Goal: Information Seeking & Learning: Check status

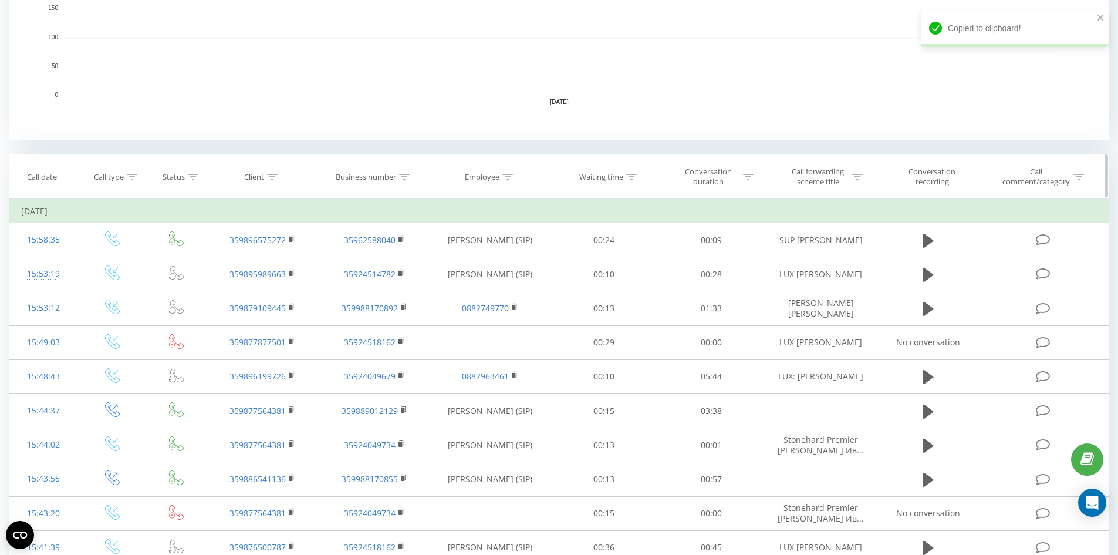
click at [267, 176] on icon at bounding box center [272, 177] width 11 height 6
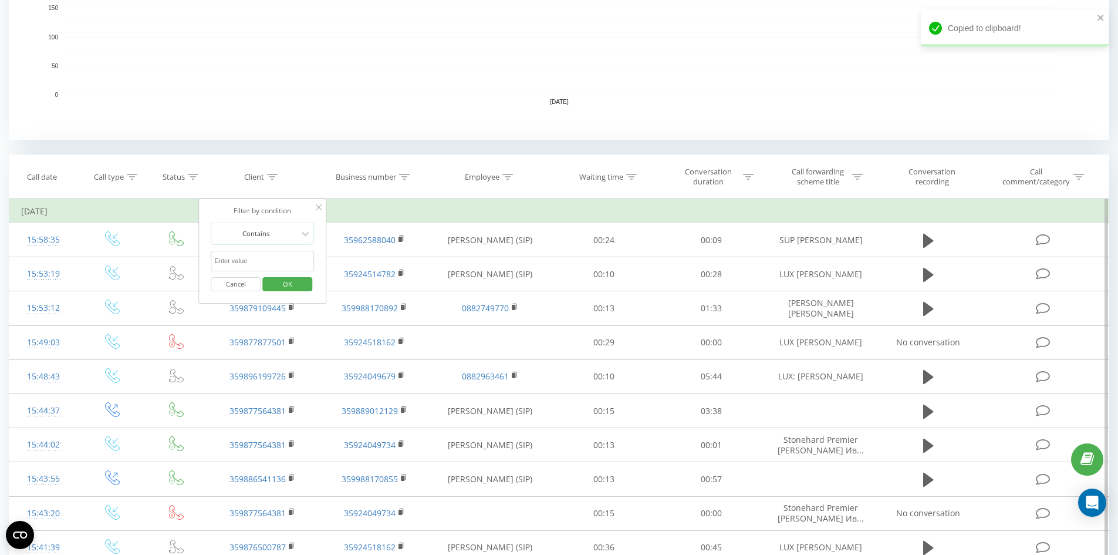
click at [251, 267] on input "text" at bounding box center [262, 261] width 103 height 21
paste input "[PHONE_NUMBER]"
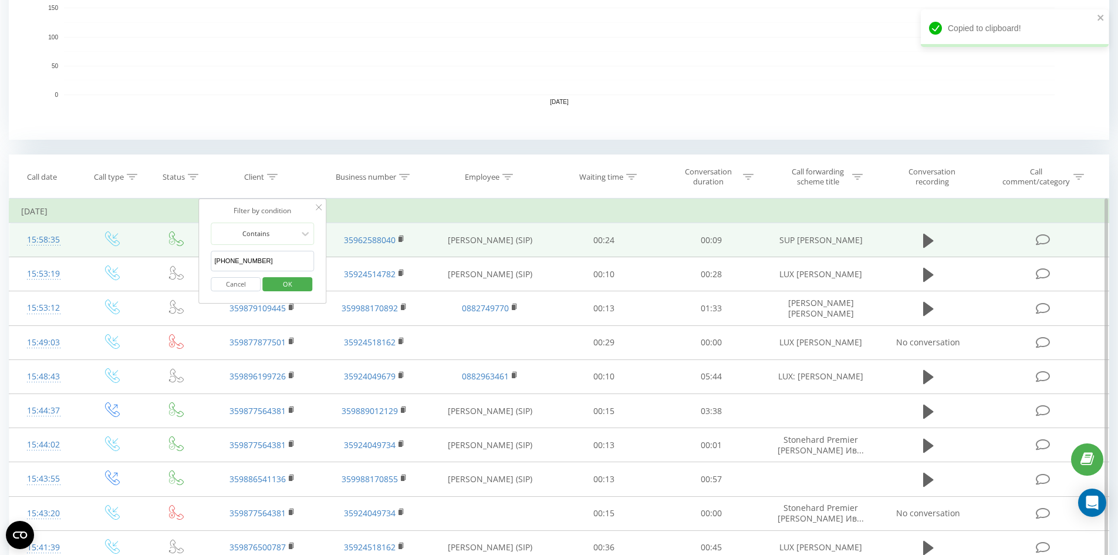
drag, startPoint x: 218, startPoint y: 261, endPoint x: 176, endPoint y: 254, distance: 42.3
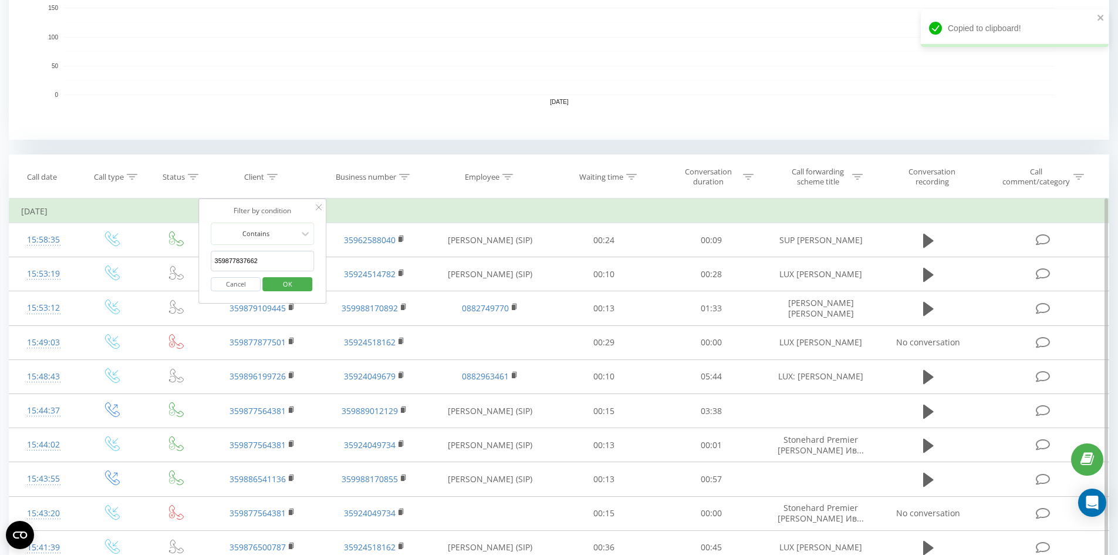
click button "OK" at bounding box center [287, 284] width 50 height 15
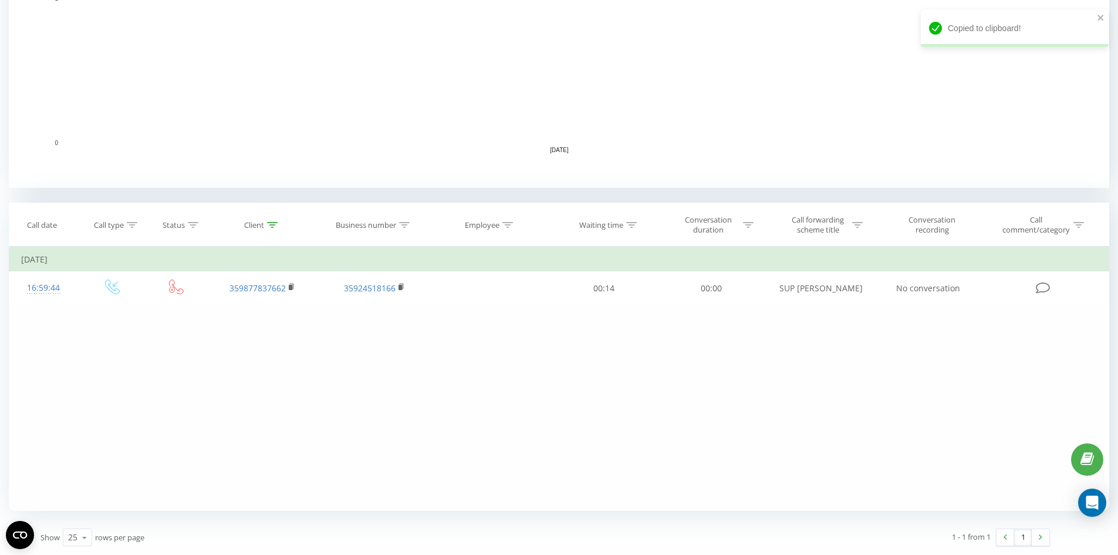
scroll to position [304, 0]
click at [275, 223] on div at bounding box center [272, 225] width 11 height 10
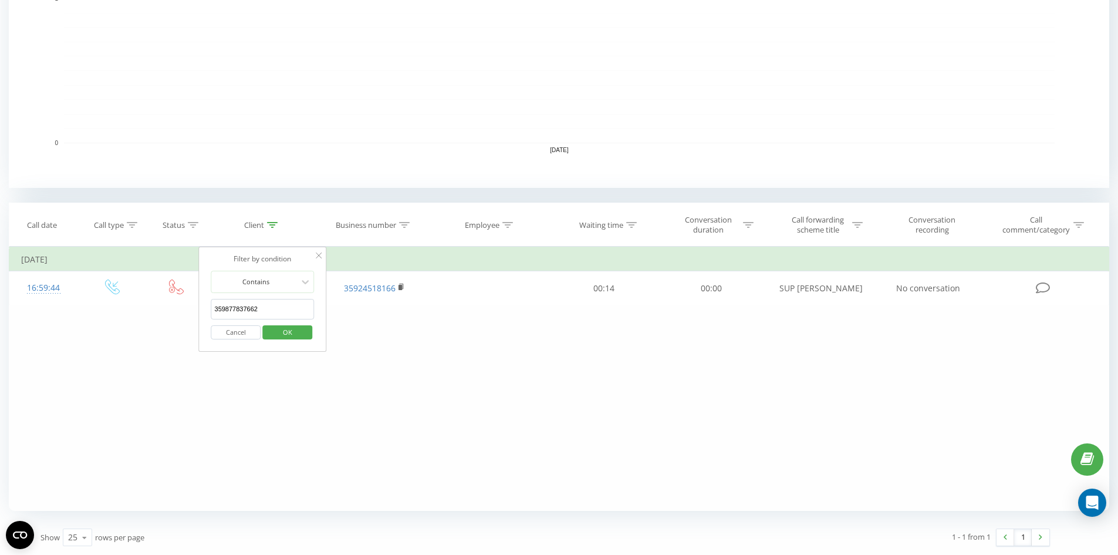
drag, startPoint x: 257, startPoint y: 309, endPoint x: 138, endPoint y: 312, distance: 119.2
click at [138, 312] on div "Filter by condition Equal Enter value Cancel OK Filter by condition Equal Enter…" at bounding box center [559, 379] width 1101 height 264
paste input "89503084"
type input "359889503084"
click at [285, 326] on span "OK" at bounding box center [287, 332] width 33 height 18
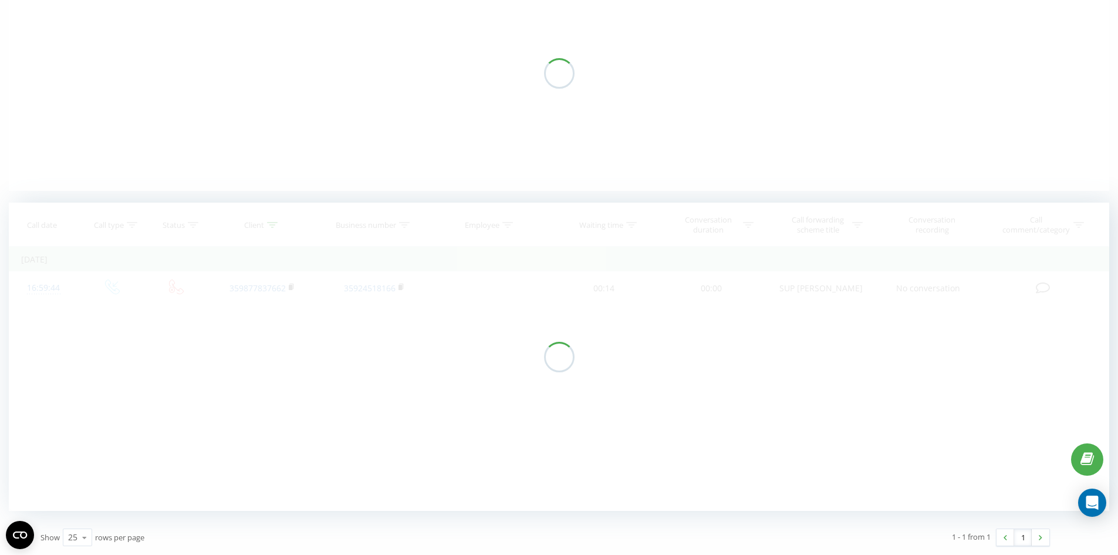
scroll to position [139, 0]
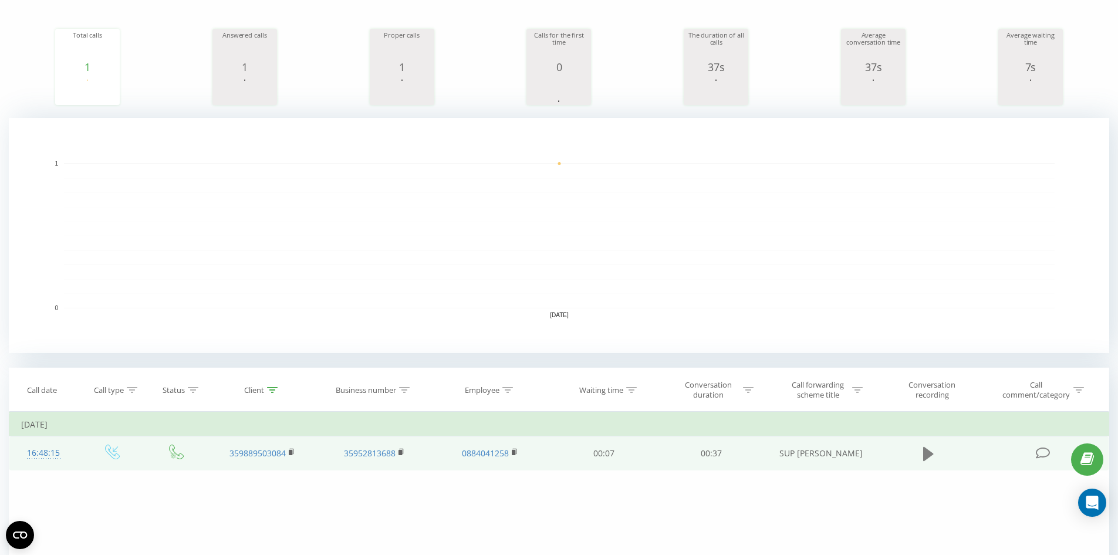
click at [930, 455] on icon at bounding box center [929, 453] width 11 height 14
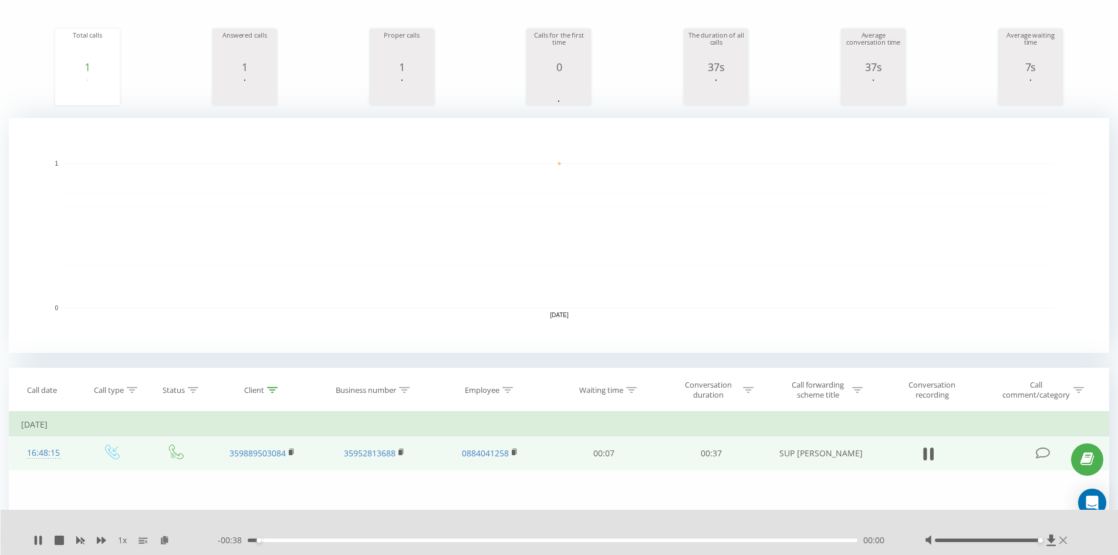
drag, startPoint x: 989, startPoint y: 541, endPoint x: 1064, endPoint y: 544, distance: 75.2
click at [1064, 544] on div at bounding box center [998, 540] width 146 height 12
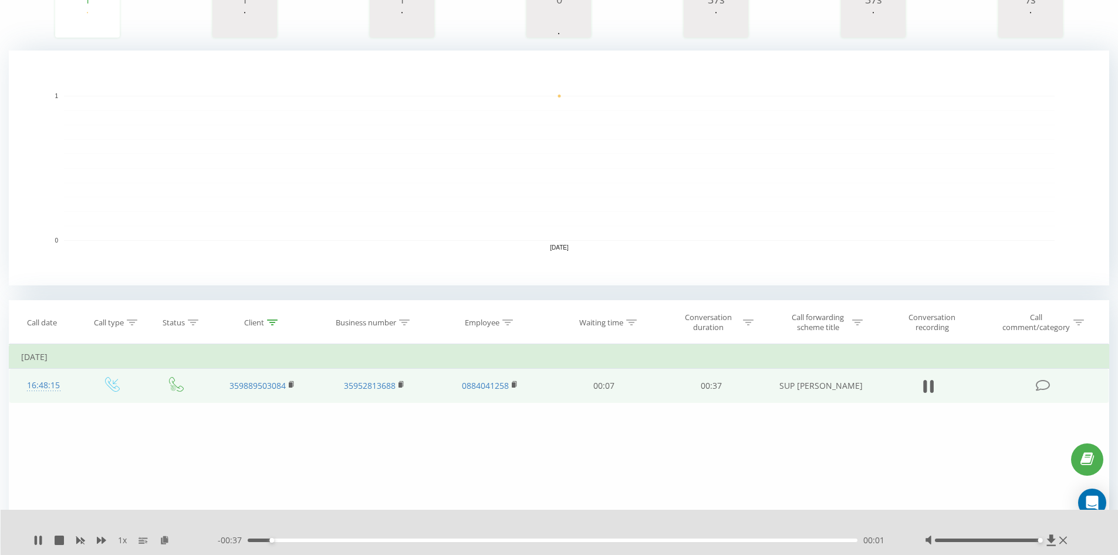
scroll to position [257, 0]
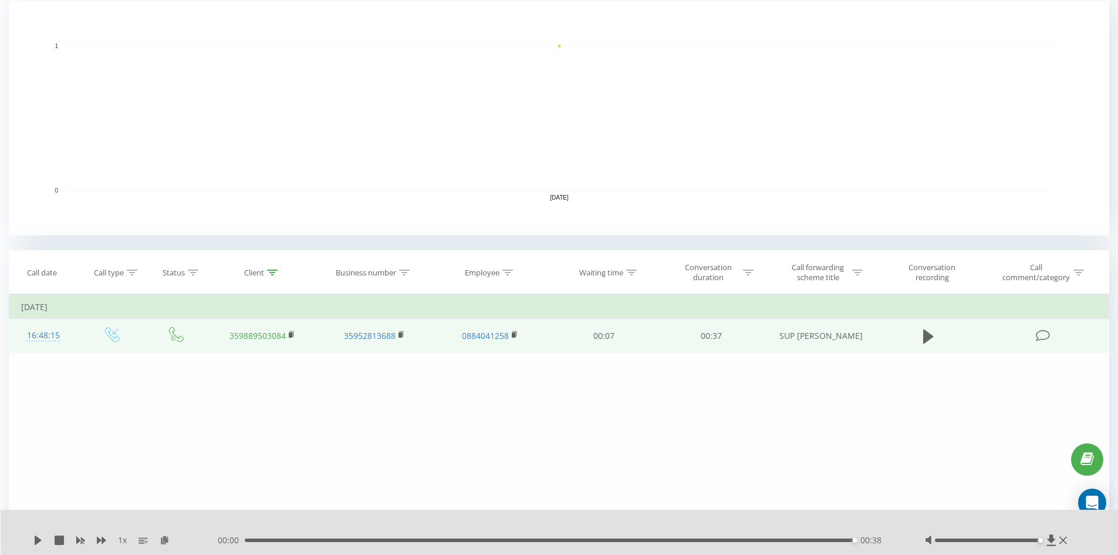
drag, startPoint x: 225, startPoint y: 420, endPoint x: 280, endPoint y: 334, distance: 102.4
click at [226, 416] on div "Filter by condition Equal Enter value Cancel OK Filter by condition Equal Enter…" at bounding box center [559, 426] width 1101 height 264
click at [290, 333] on rect at bounding box center [291, 334] width 4 height 5
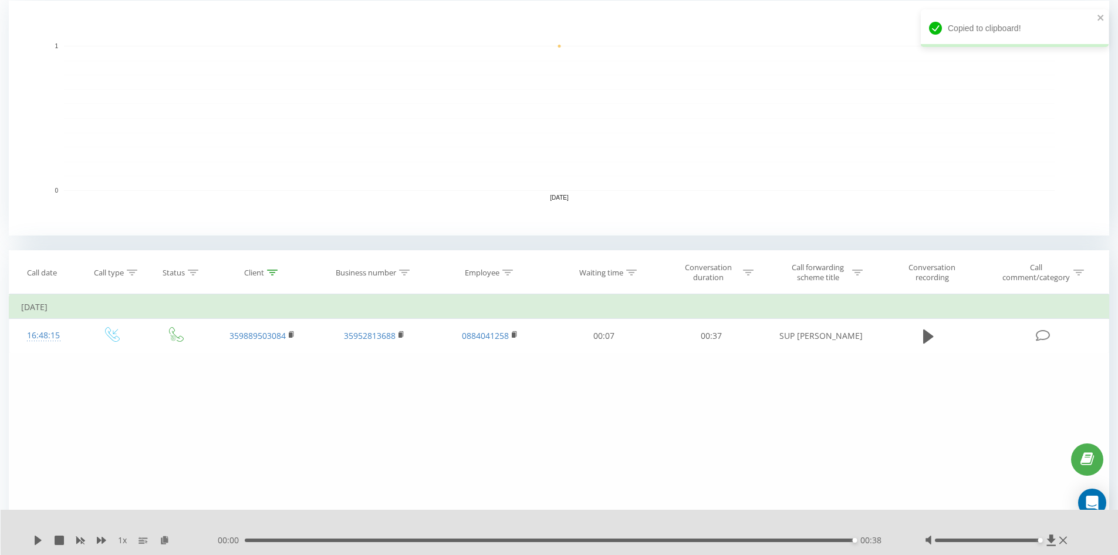
click at [207, 397] on div "Filter by condition Equal Enter value Cancel OK Filter by condition Equal Enter…" at bounding box center [559, 426] width 1101 height 264
click at [276, 268] on div at bounding box center [272, 273] width 11 height 10
drag, startPoint x: 275, startPoint y: 352, endPoint x: 209, endPoint y: 348, distance: 65.9
click at [210, 348] on div "Filter by condition Contains 359889503084 Cancel OK" at bounding box center [263, 347] width 128 height 106
click button "OK" at bounding box center [287, 380] width 50 height 15
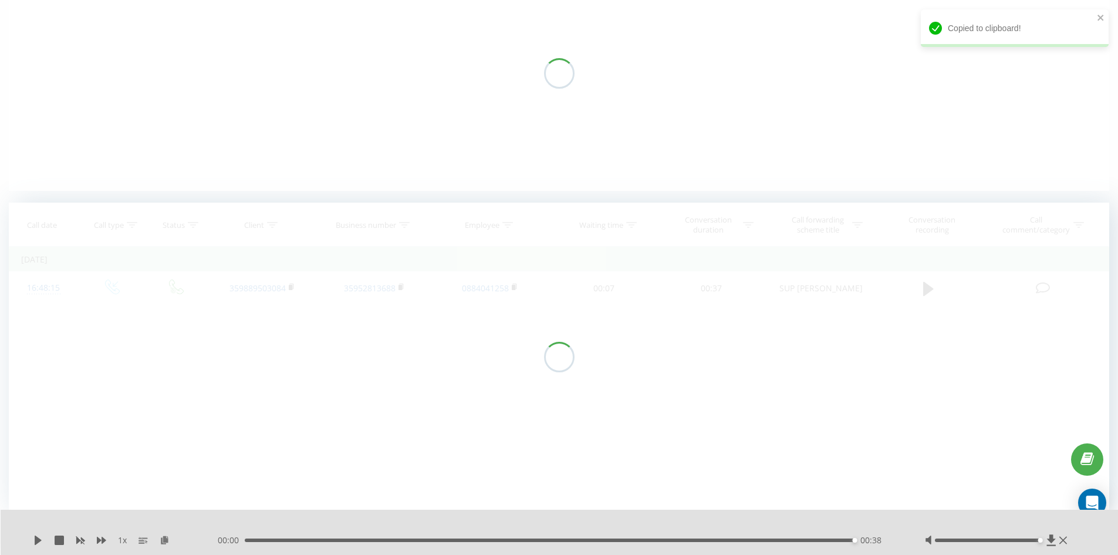
scroll to position [139, 0]
